Goal: Information Seeking & Learning: Learn about a topic

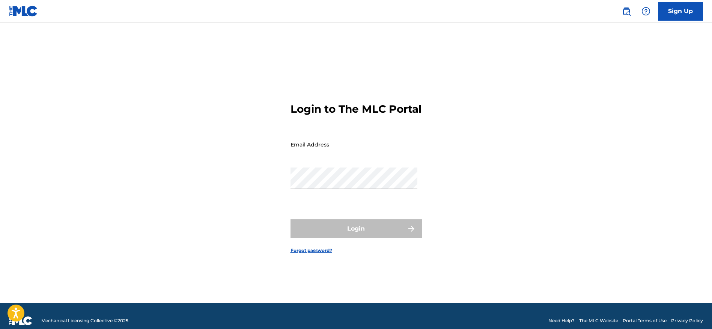
click at [271, 150] on div "Login to The MLC Portal Email Address Password Login Forgot password?" at bounding box center [356, 171] width 526 height 261
click at [336, 150] on input "Email Address" at bounding box center [354, 144] width 127 height 21
click at [321, 196] on div "Password" at bounding box center [354, 184] width 127 height 34
type input "[EMAIL_ADDRESS][DOMAIN_NAME]"
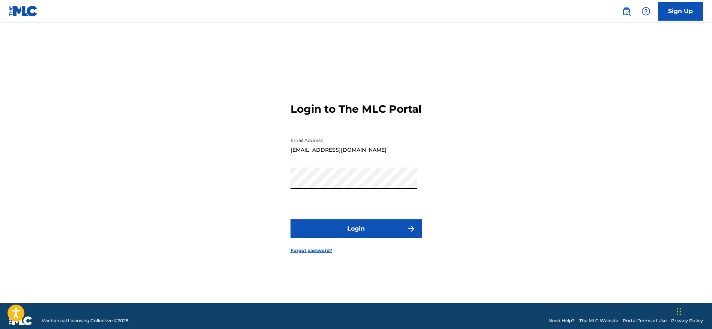
click at [362, 234] on button "Login" at bounding box center [356, 228] width 131 height 19
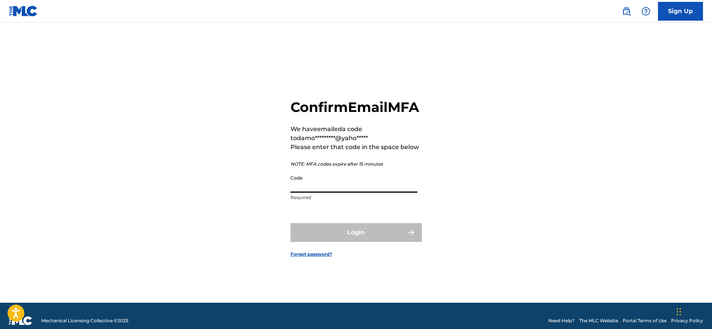
click at [349, 189] on input "Code" at bounding box center [354, 181] width 127 height 21
paste input "388741"
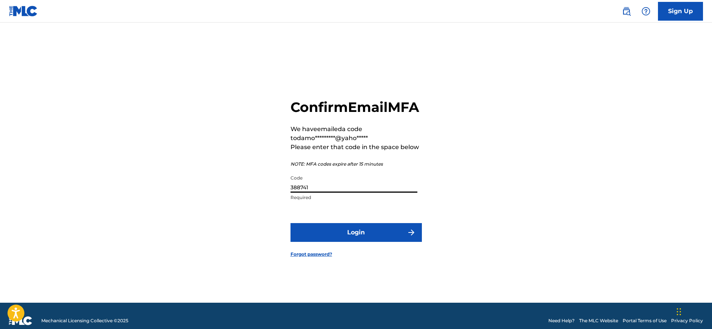
type input "388741"
click at [291, 223] on button "Login" at bounding box center [356, 232] width 131 height 19
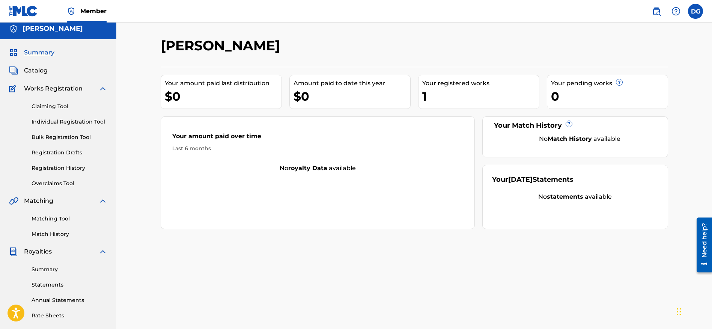
scroll to position [10, 0]
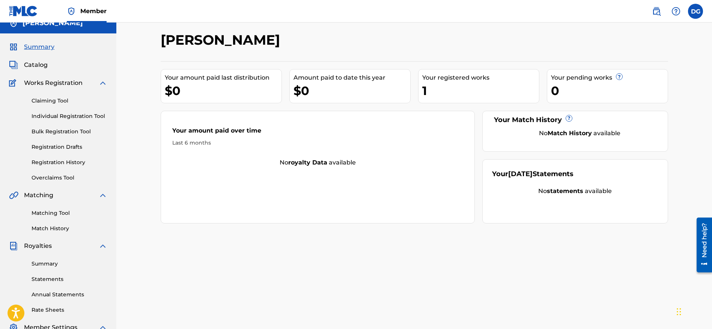
click at [44, 48] on span "Summary" at bounding box center [39, 46] width 30 height 9
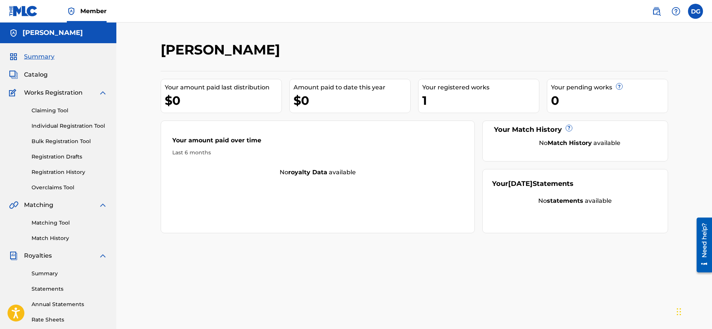
click at [38, 69] on div "Summary Catalog Works Registration Claiming Tool Individual Registration Tool B…" at bounding box center [58, 236] width 116 height 386
click at [35, 77] on span "Catalog" at bounding box center [36, 74] width 24 height 9
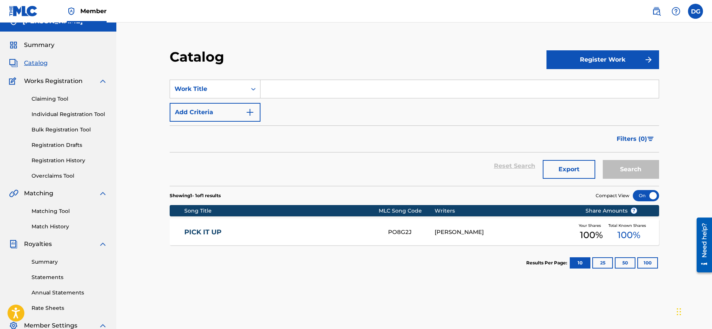
scroll to position [13, 0]
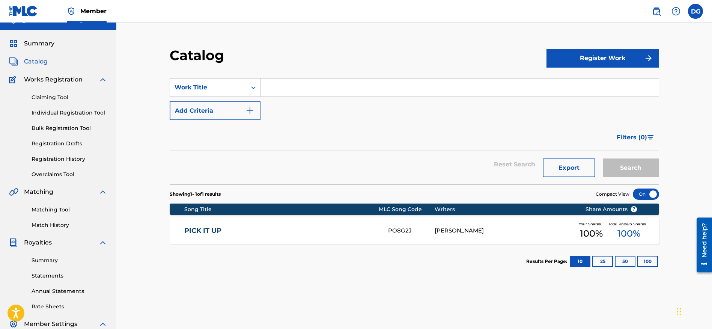
click at [516, 224] on div "PICK IT UP PO8G2J [PERSON_NAME] Your Shares 100 % Total Known Shares 100 %" at bounding box center [415, 230] width 490 height 26
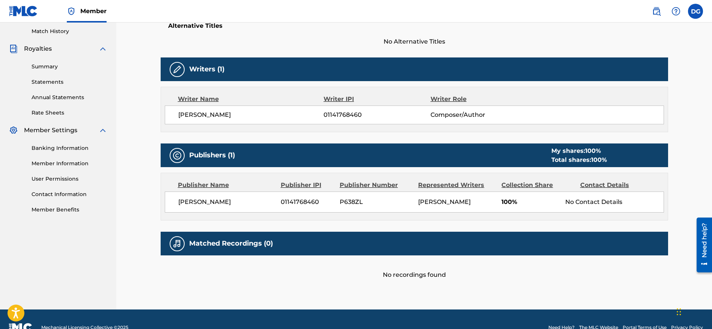
scroll to position [207, 0]
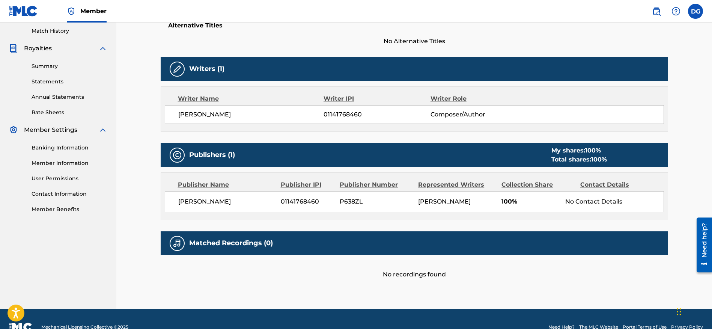
click at [402, 247] on div "Matched Recordings (0)" at bounding box center [415, 243] width 508 height 24
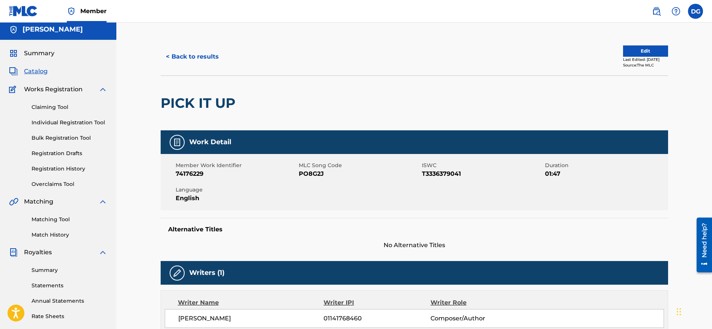
scroll to position [0, 0]
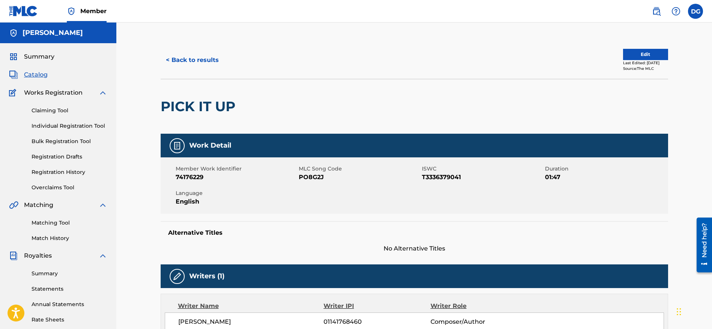
click at [81, 40] on div "[PERSON_NAME]" at bounding box center [58, 33] width 116 height 21
click at [39, 16] on div "Member" at bounding box center [58, 11] width 98 height 22
click at [34, 14] on img at bounding box center [23, 11] width 29 height 11
